Goal: Task Accomplishment & Management: Manage account settings

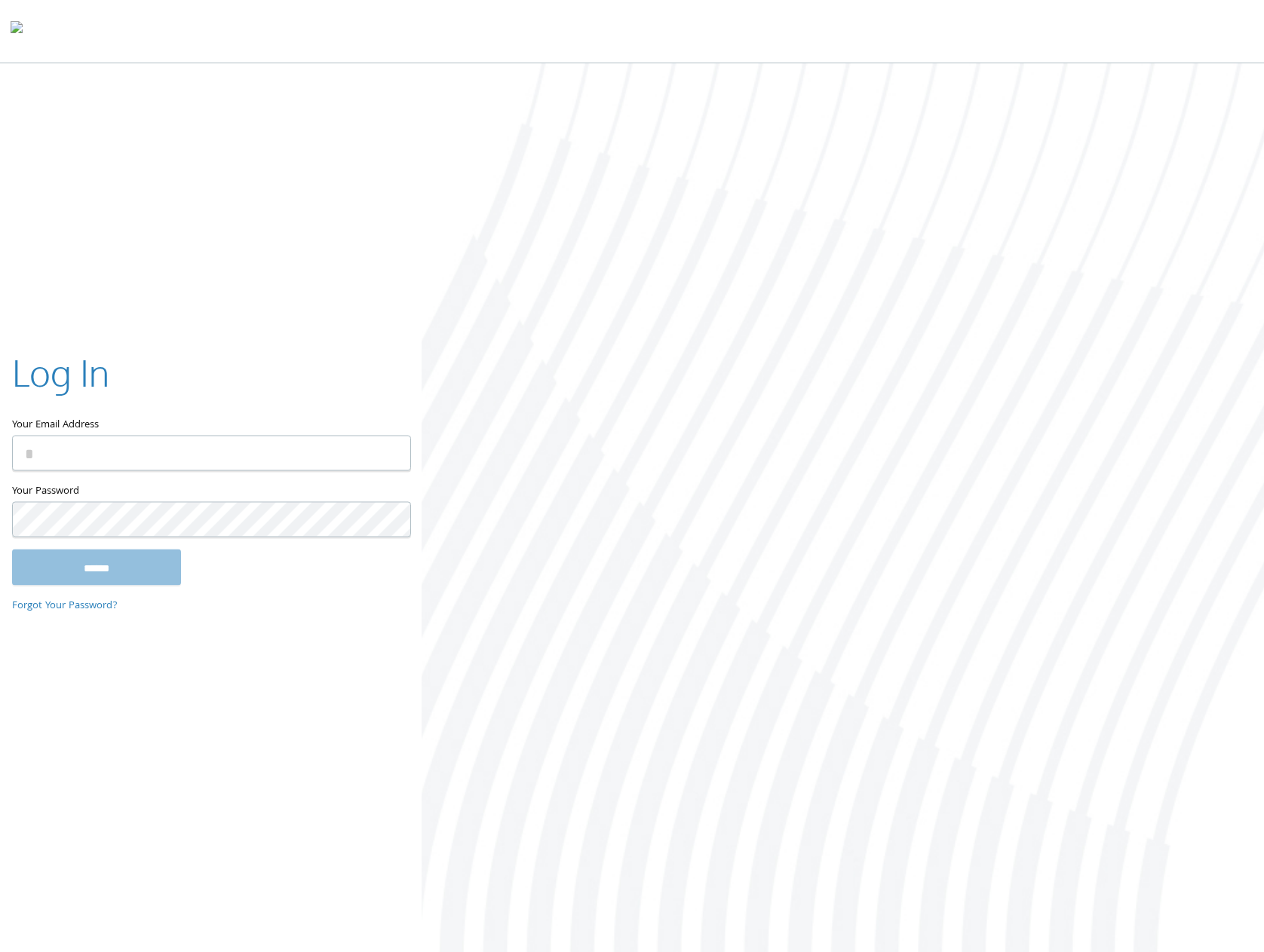
click at [683, 355] on div at bounding box center [842, 508] width 842 height 891
click at [81, 464] on input "Your Email Address" at bounding box center [211, 453] width 399 height 36
type input "**********"
click at [105, 559] on input "******" at bounding box center [96, 567] width 169 height 36
